Goal: Transaction & Acquisition: Purchase product/service

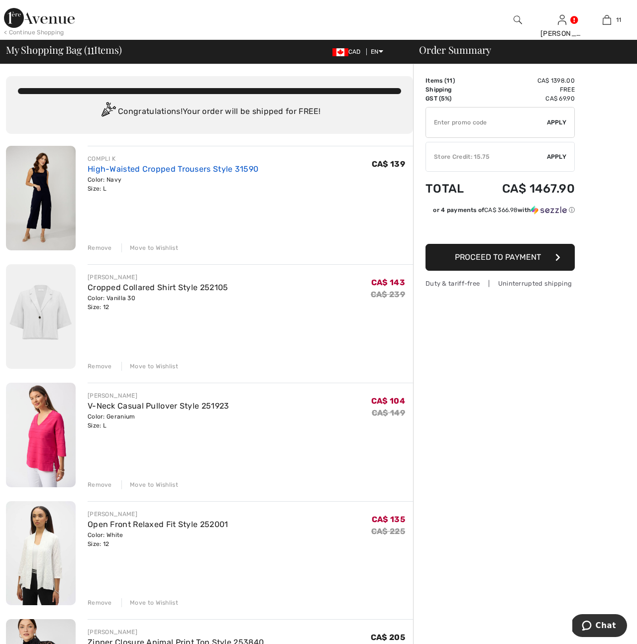
click at [141, 170] on link "High-Waisted Cropped Trousers Style 31590" at bounding box center [173, 168] width 171 height 9
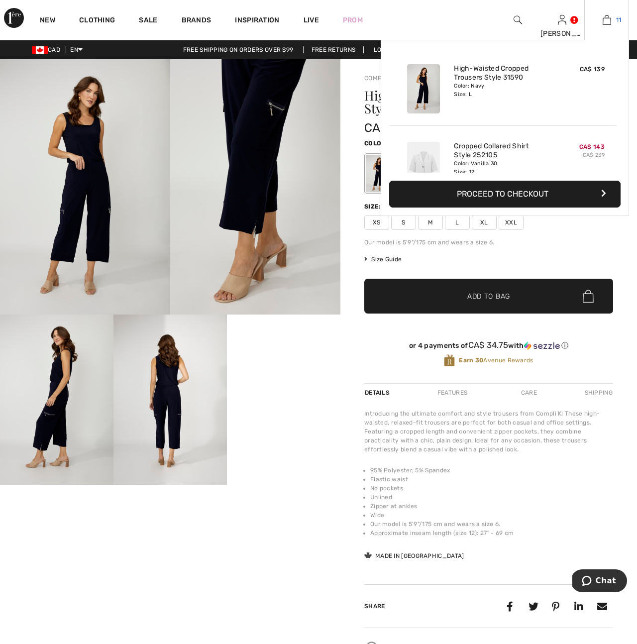
click at [607, 20] on img at bounding box center [607, 20] width 8 height 12
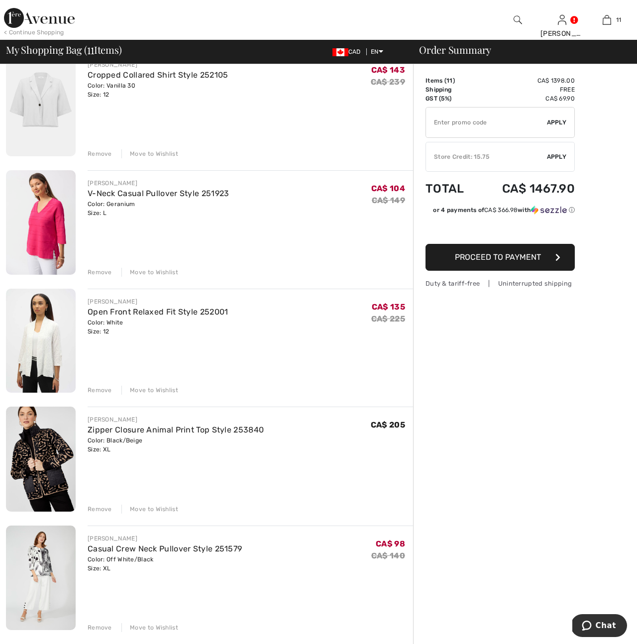
scroll to position [216, 0]
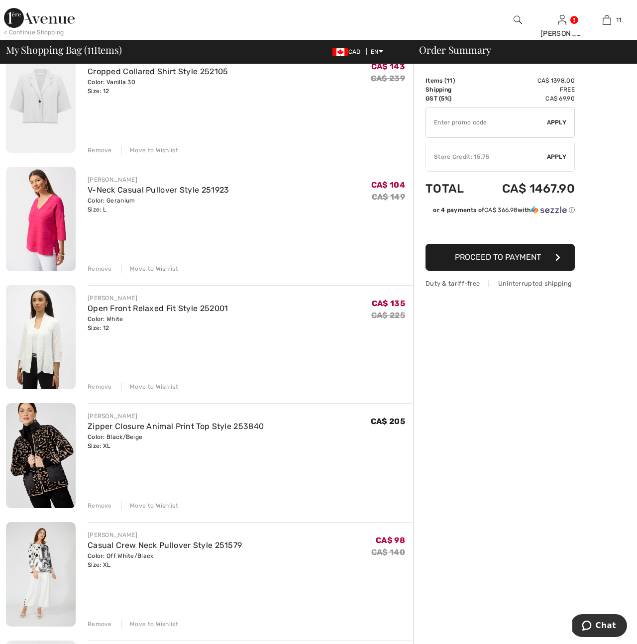
click at [103, 387] on div "Remove" at bounding box center [100, 386] width 24 height 9
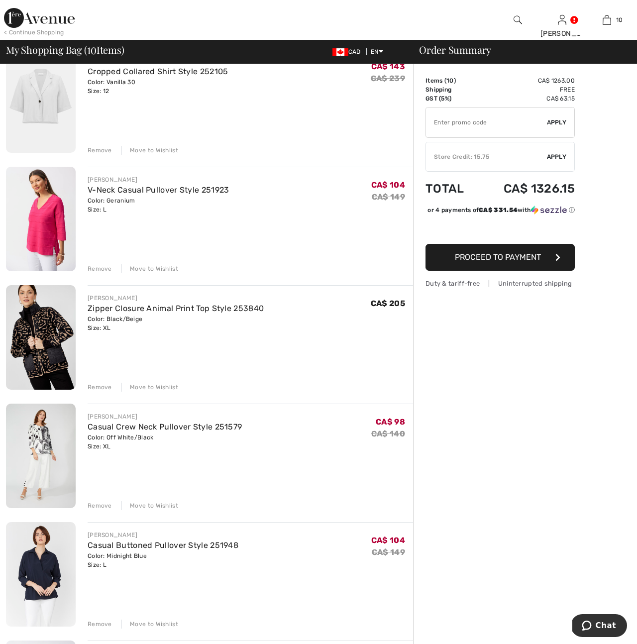
click at [98, 389] on div "Remove" at bounding box center [100, 387] width 24 height 9
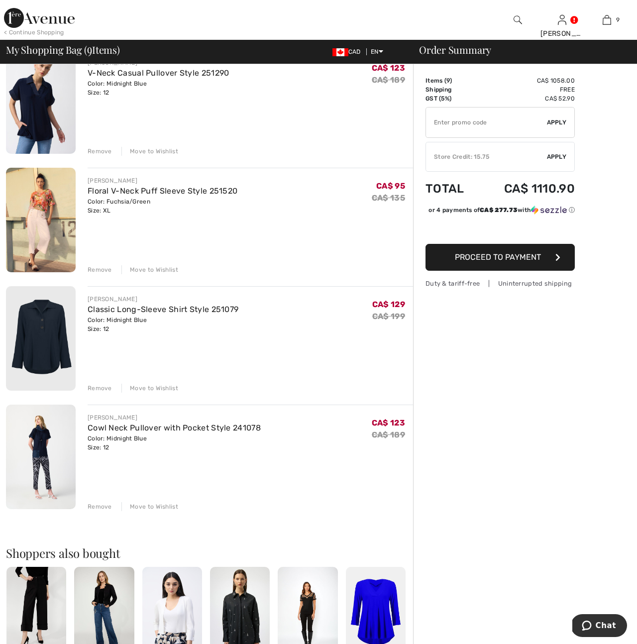
scroll to position [692, 0]
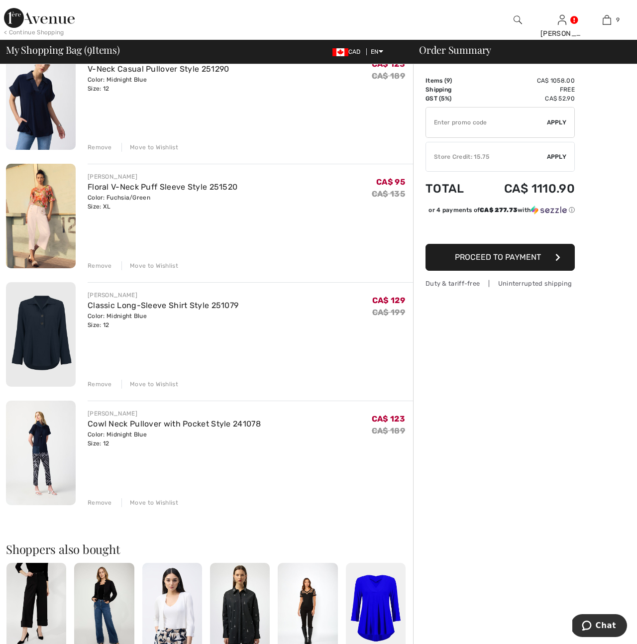
click at [93, 503] on div "Remove" at bounding box center [100, 502] width 24 height 9
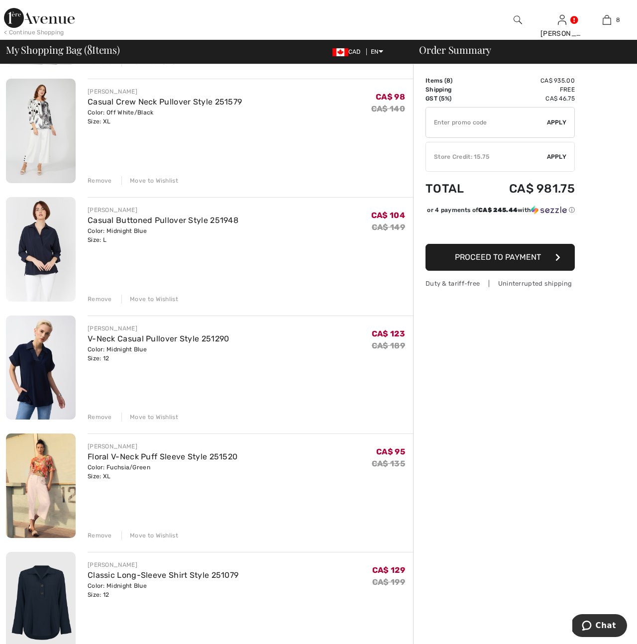
scroll to position [421, 0]
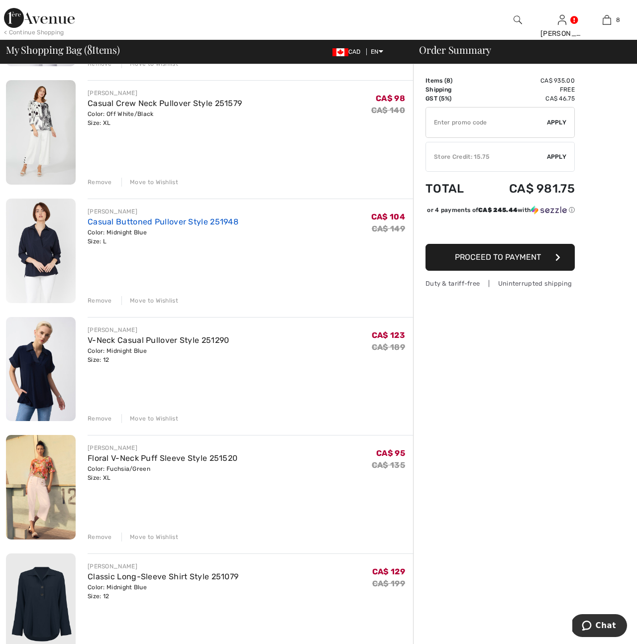
click at [109, 224] on link "Casual Buttoned Pullover Style 251948" at bounding box center [163, 221] width 151 height 9
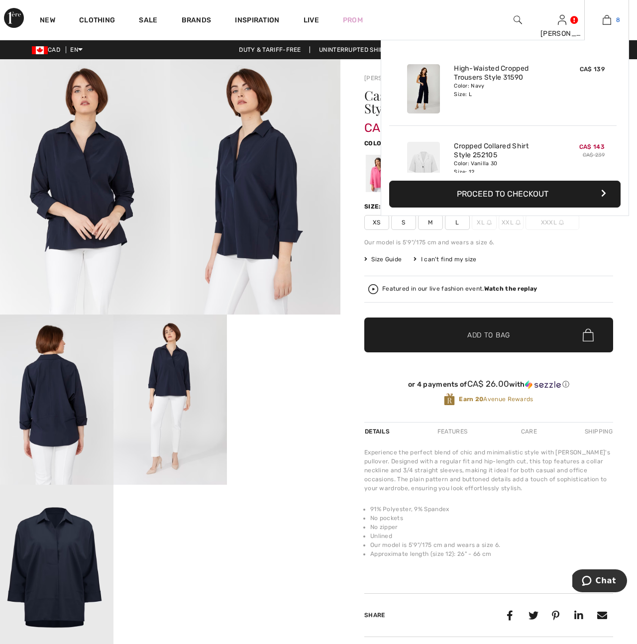
click at [608, 21] on img at bounding box center [607, 20] width 8 height 12
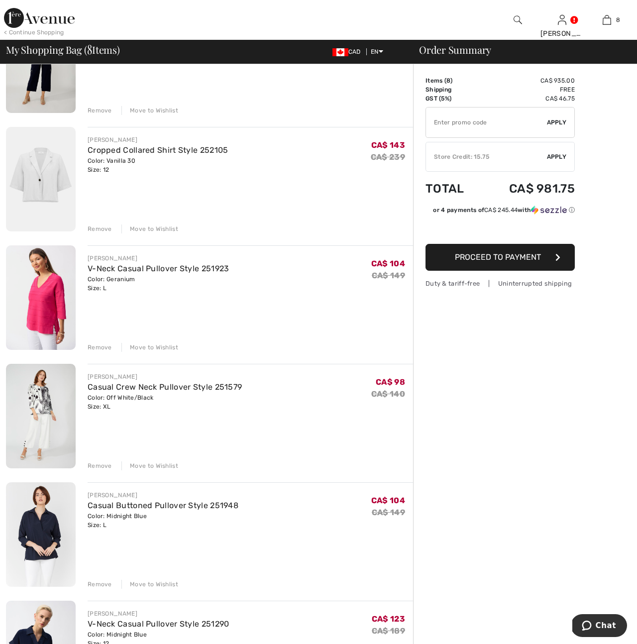
scroll to position [135, 0]
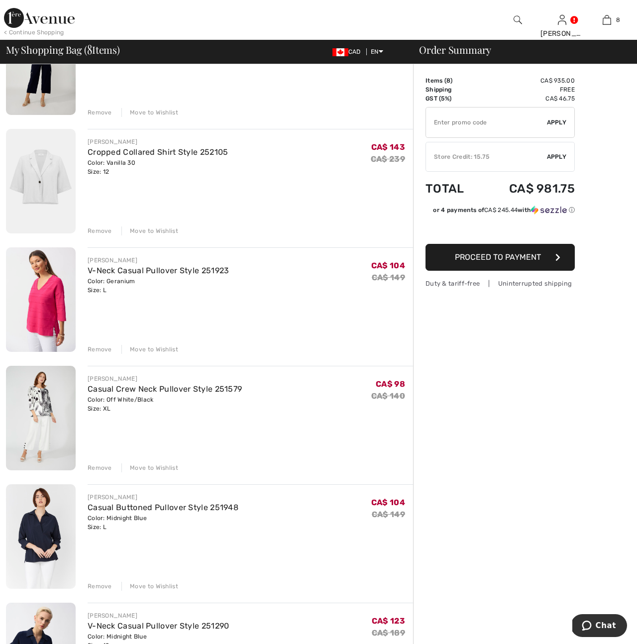
click at [104, 469] on div "Remove" at bounding box center [100, 467] width 24 height 9
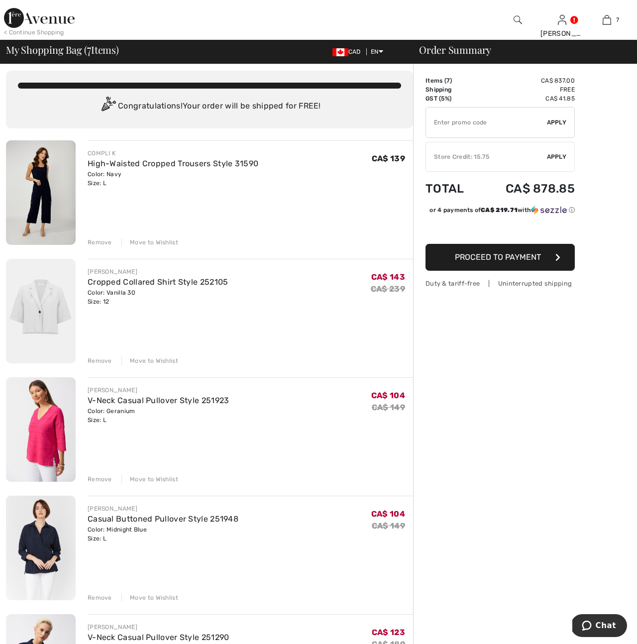
scroll to position [0, 0]
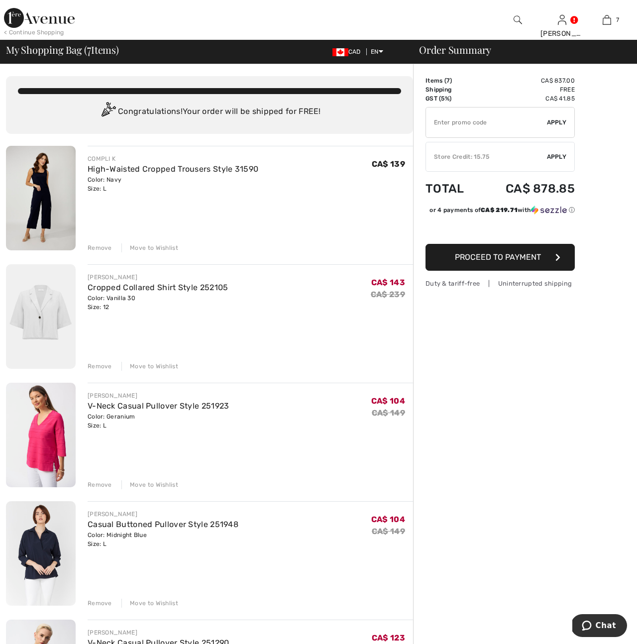
click at [101, 369] on div "Remove" at bounding box center [100, 366] width 24 height 9
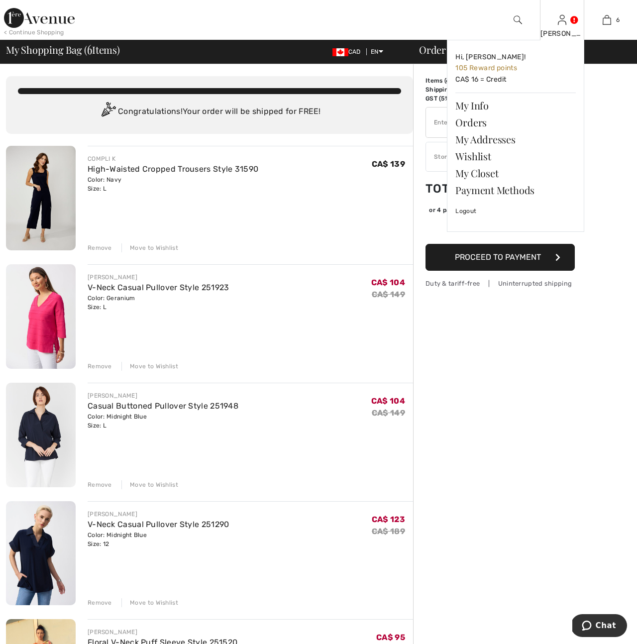
click at [562, 22] on img at bounding box center [562, 20] width 8 height 12
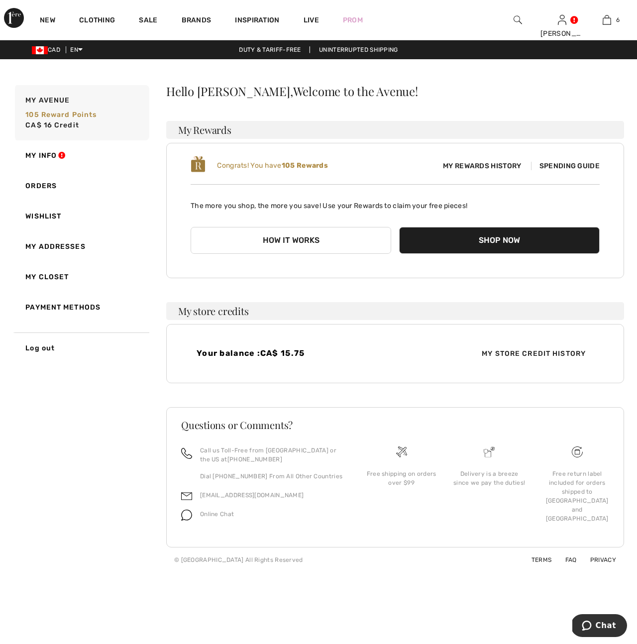
click at [607, 106] on div "Hello Carole, Welcome to the Avenue! My Rewards Congrats! You have 105 Rewards …" at bounding box center [395, 234] width 458 height 298
